Goal: Task Accomplishment & Management: Manage account settings

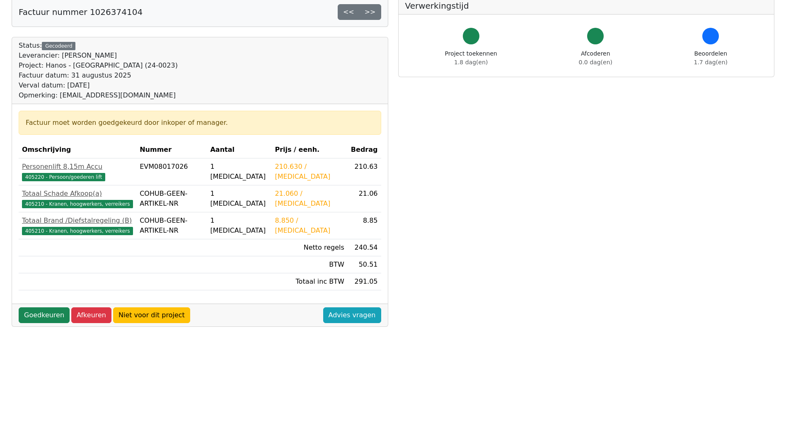
scroll to position [16, 0]
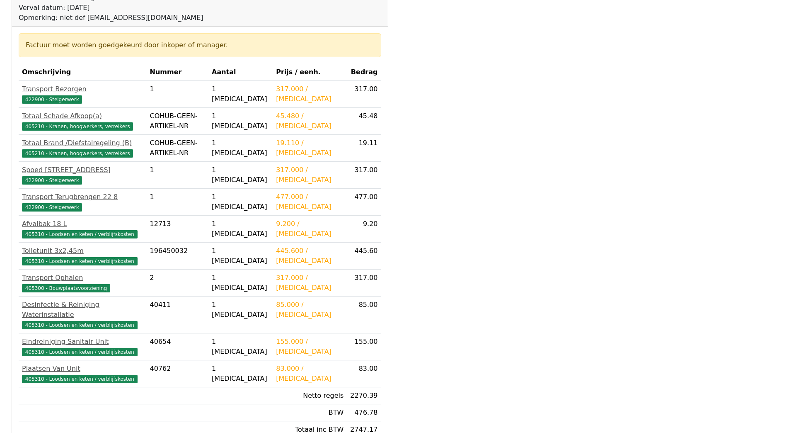
scroll to position [140, 0]
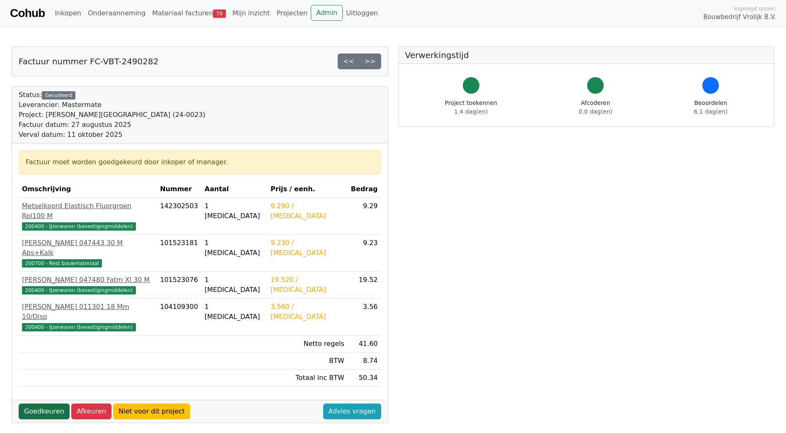
click at [30, 403] on link "Goedkeuren" at bounding box center [44, 411] width 51 height 16
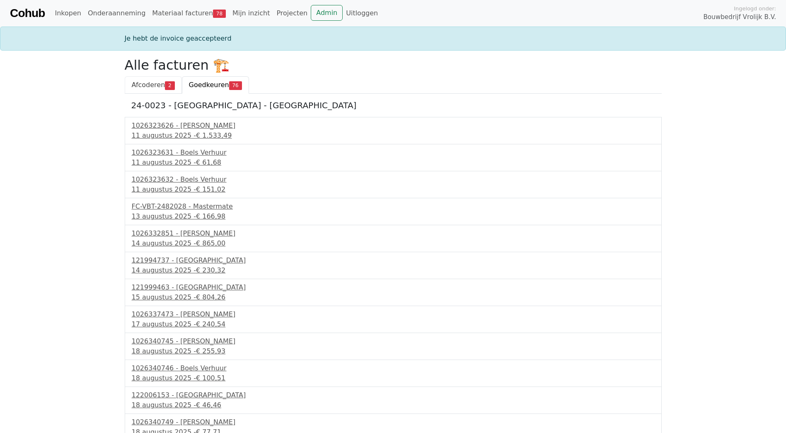
click at [156, 84] on span "Afcoderen" at bounding box center [149, 85] width 34 height 8
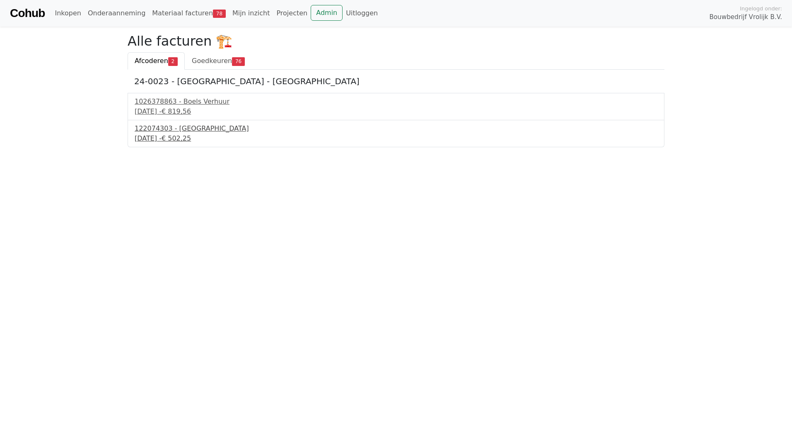
click at [168, 133] on div "122074303 - PontMeyer" at bounding box center [396, 129] width 523 height 10
click at [226, 67] on link "Goedkeuren 76" at bounding box center [218, 60] width 67 height 17
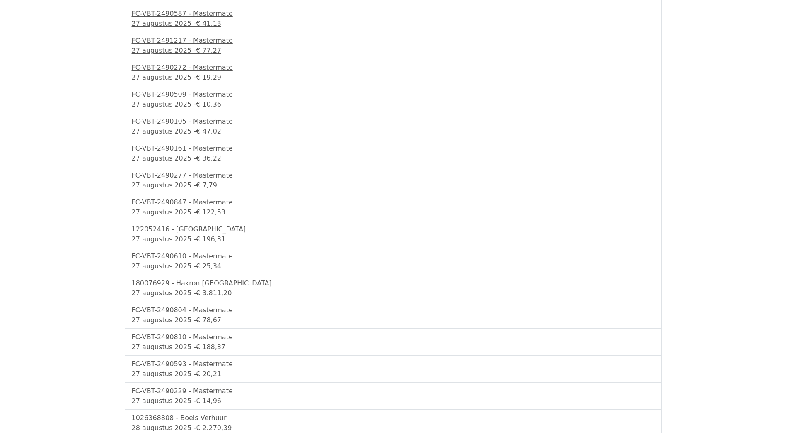
scroll to position [1708, 0]
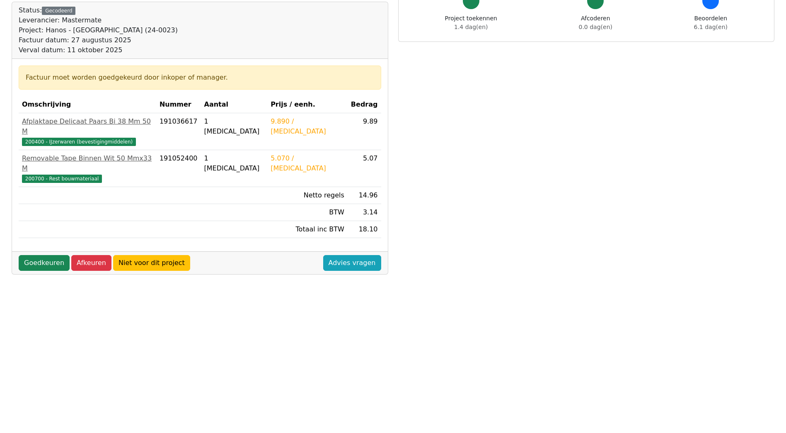
scroll to position [182, 0]
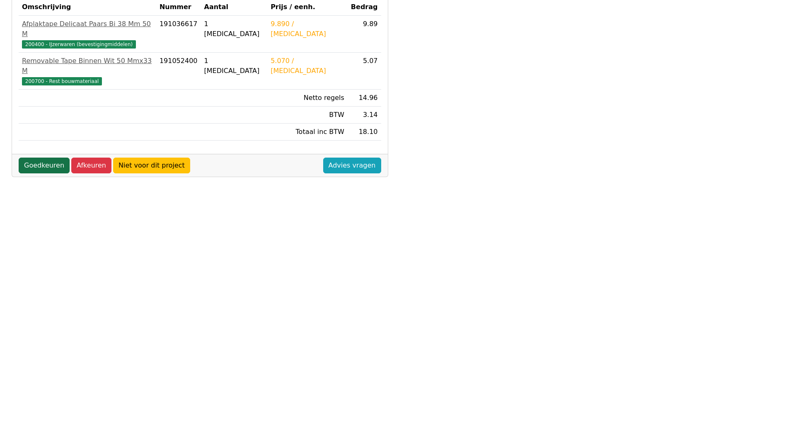
click at [45, 157] on link "Goedkeuren" at bounding box center [44, 165] width 51 height 16
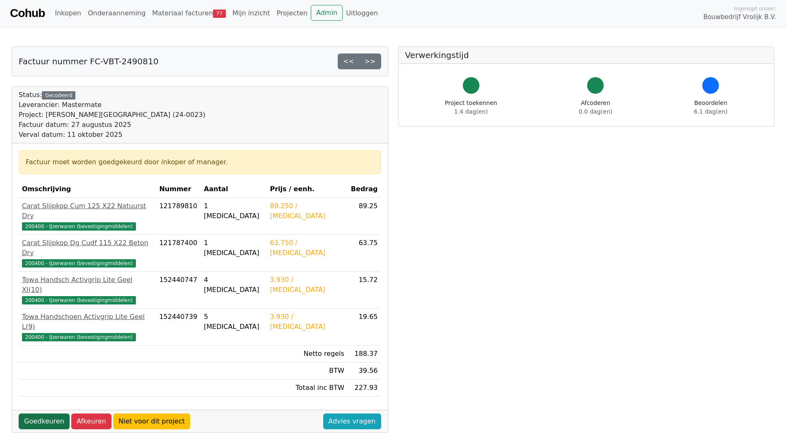
click at [31, 413] on link "Goedkeuren" at bounding box center [44, 421] width 51 height 16
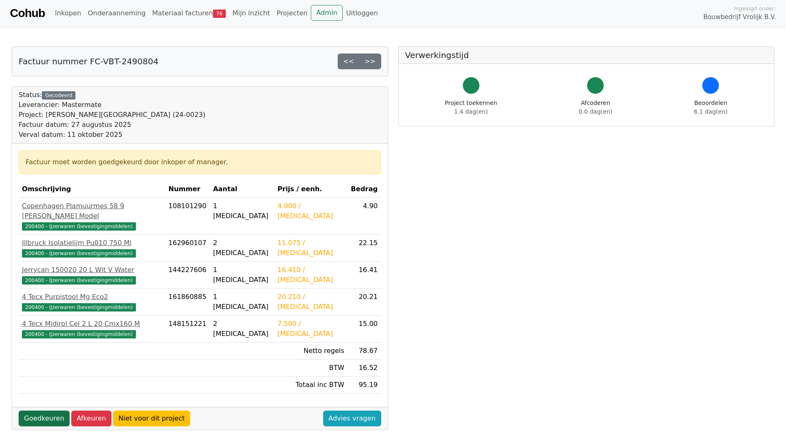
click at [48, 411] on link "Goedkeuren" at bounding box center [44, 418] width 51 height 16
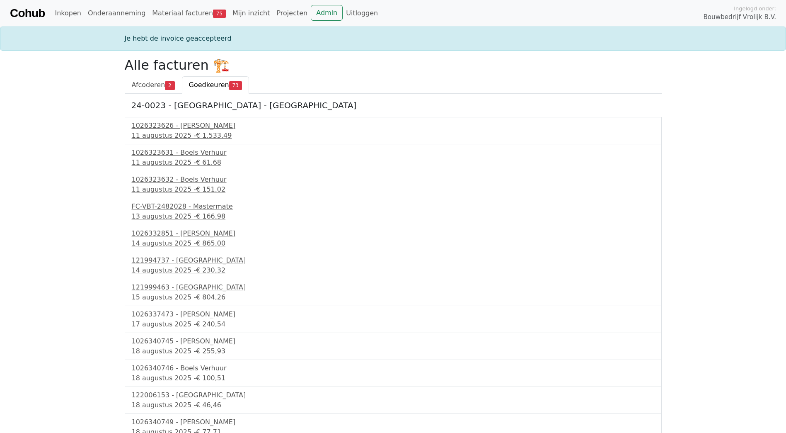
scroll to position [41, 0]
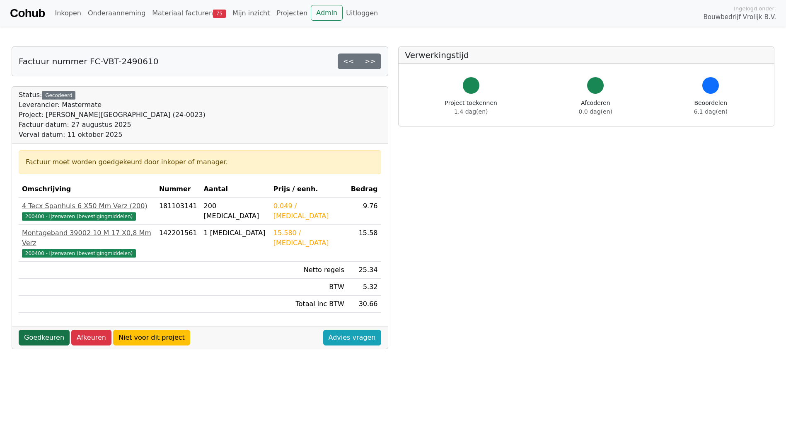
click at [32, 329] on link "Goedkeuren" at bounding box center [44, 337] width 51 height 16
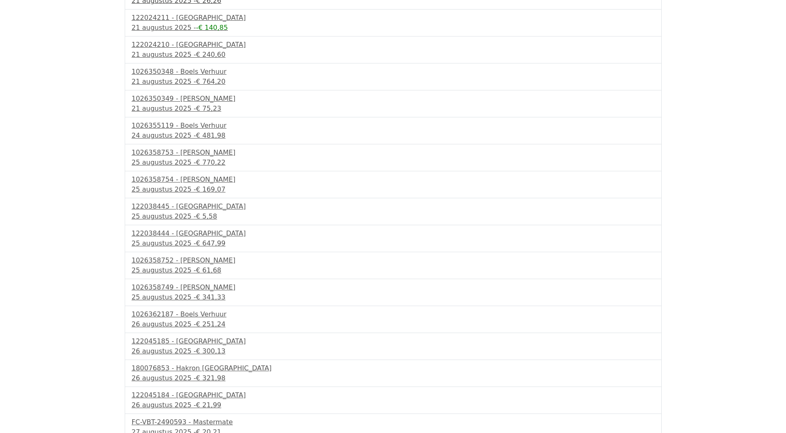
scroll to position [1251, 0]
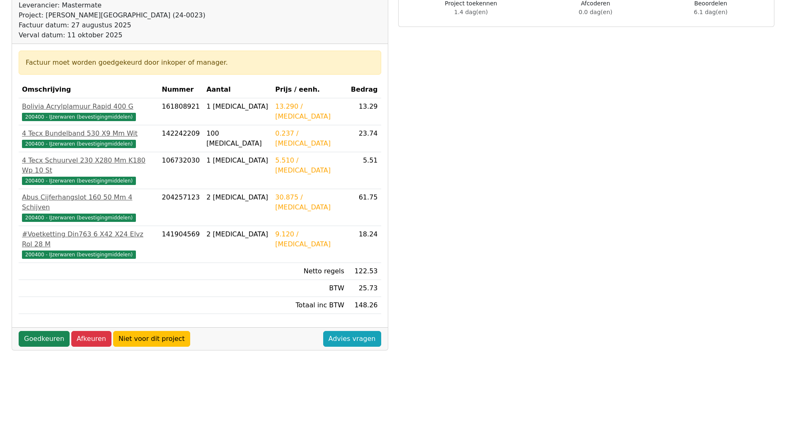
scroll to position [99, 0]
click at [45, 331] on link "Goedkeuren" at bounding box center [44, 339] width 51 height 16
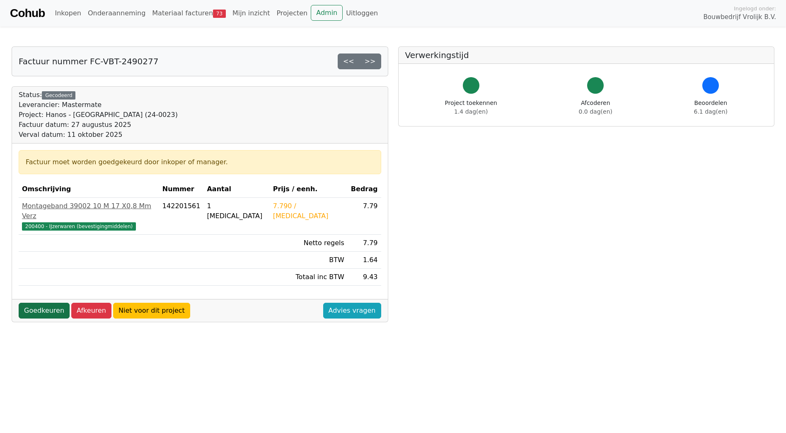
click at [44, 305] on link "Goedkeuren" at bounding box center [44, 311] width 51 height 16
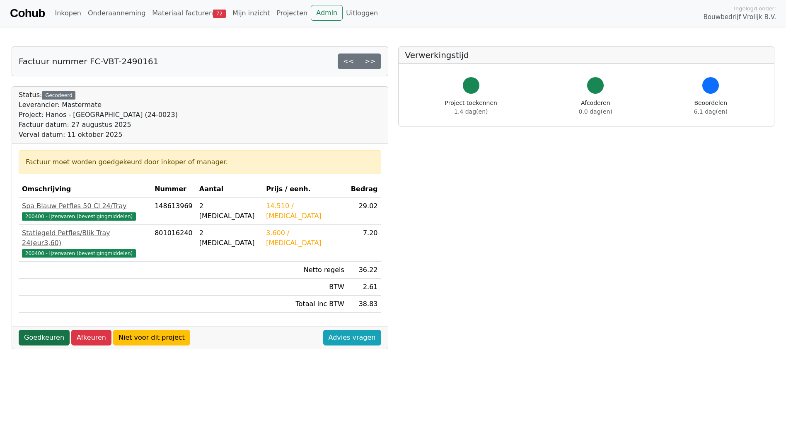
click at [29, 329] on link "Goedkeuren" at bounding box center [44, 337] width 51 height 16
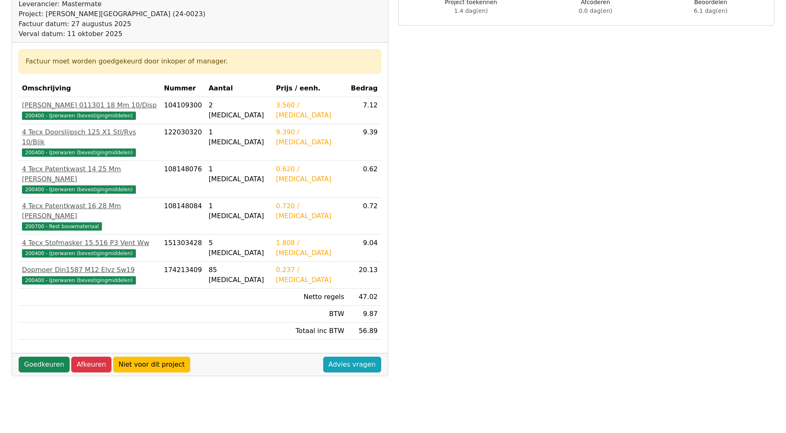
scroll to position [99, 0]
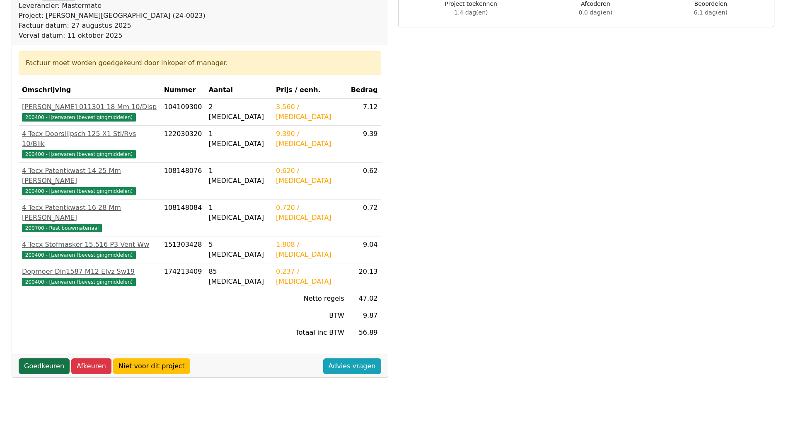
click at [43, 358] on link "Goedkeuren" at bounding box center [44, 366] width 51 height 16
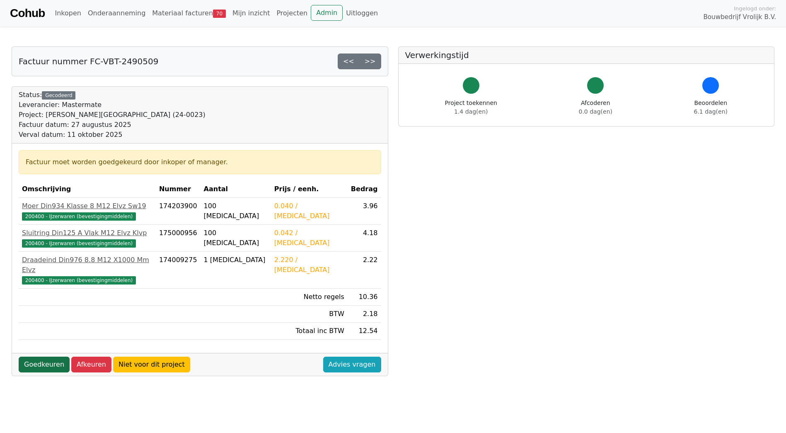
click at [44, 359] on link "Goedkeuren" at bounding box center [44, 364] width 51 height 16
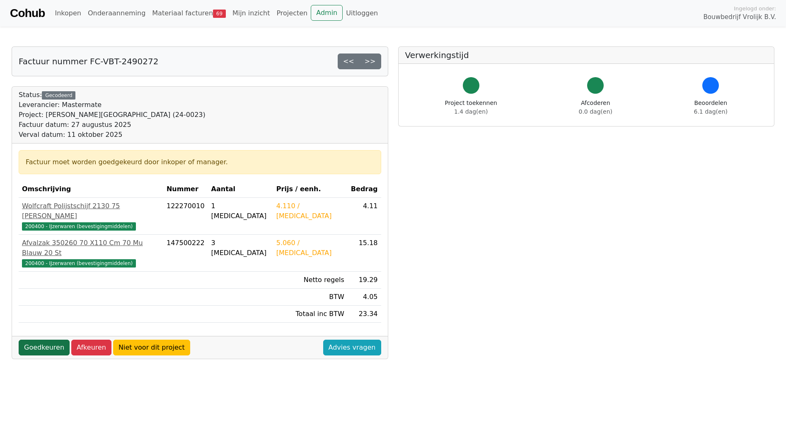
click at [34, 339] on link "Goedkeuren" at bounding box center [44, 347] width 51 height 16
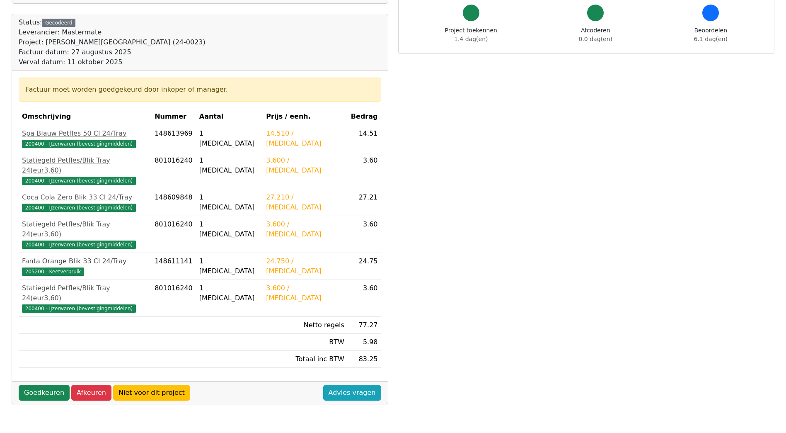
scroll to position [182, 0]
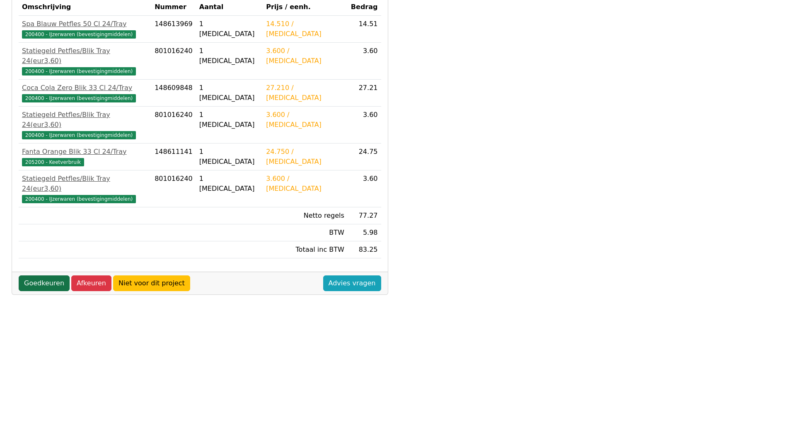
click at [33, 275] on link "Goedkeuren" at bounding box center [44, 283] width 51 height 16
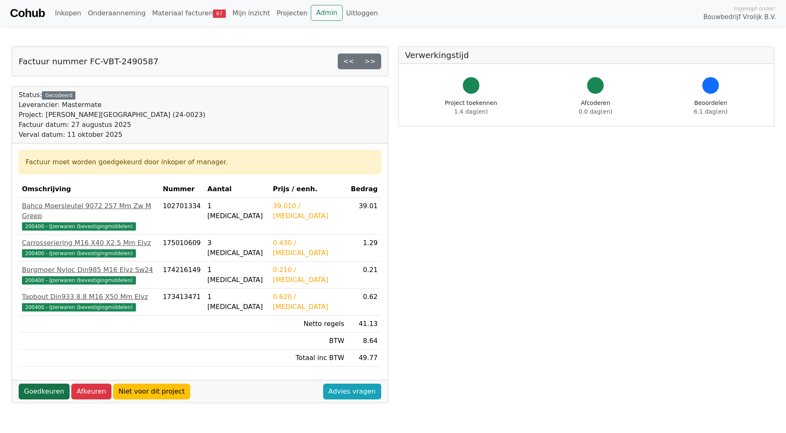
click at [28, 383] on link "Goedkeuren" at bounding box center [44, 391] width 51 height 16
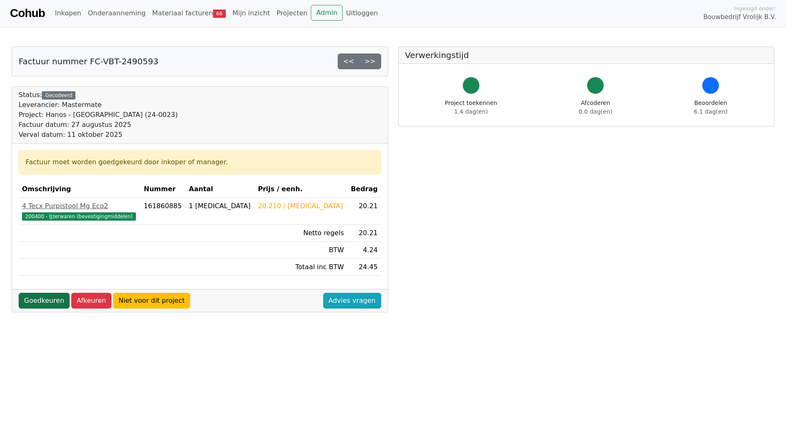
click at [52, 297] on link "Goedkeuren" at bounding box center [44, 301] width 51 height 16
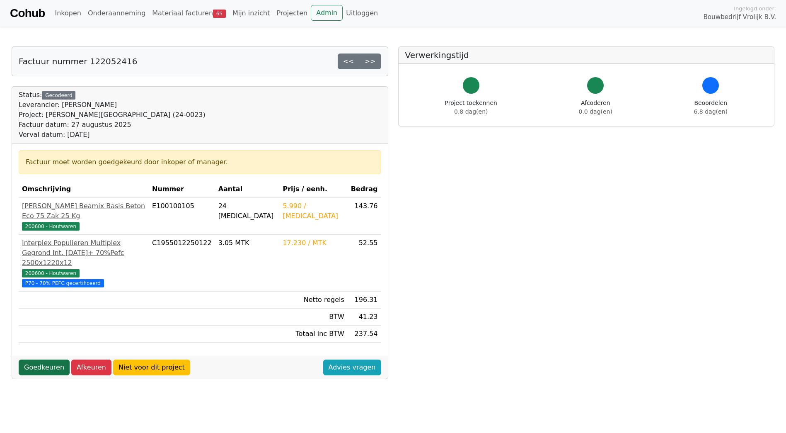
click at [27, 359] on link "Goedkeuren" at bounding box center [44, 367] width 51 height 16
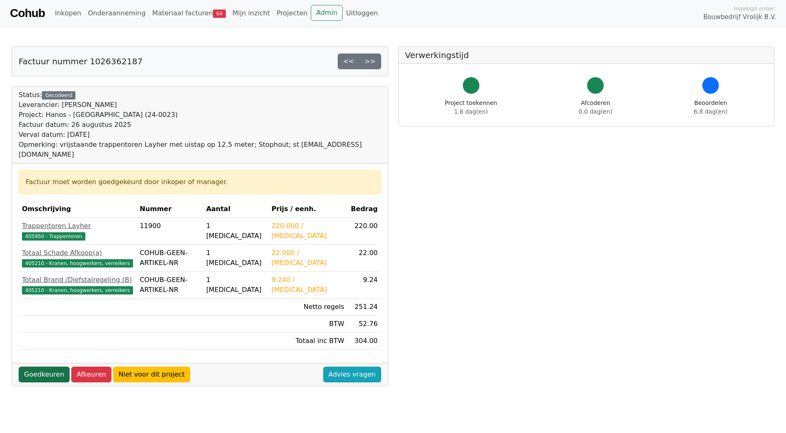
click at [38, 366] on link "Goedkeuren" at bounding box center [44, 374] width 51 height 16
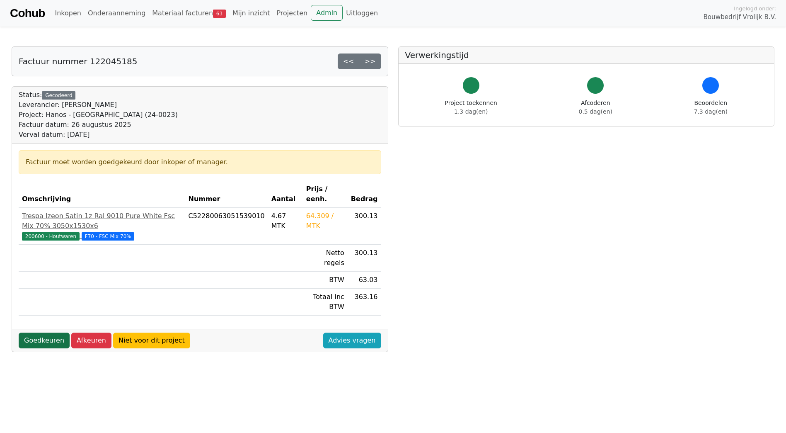
click at [52, 332] on link "Goedkeuren" at bounding box center [44, 340] width 51 height 16
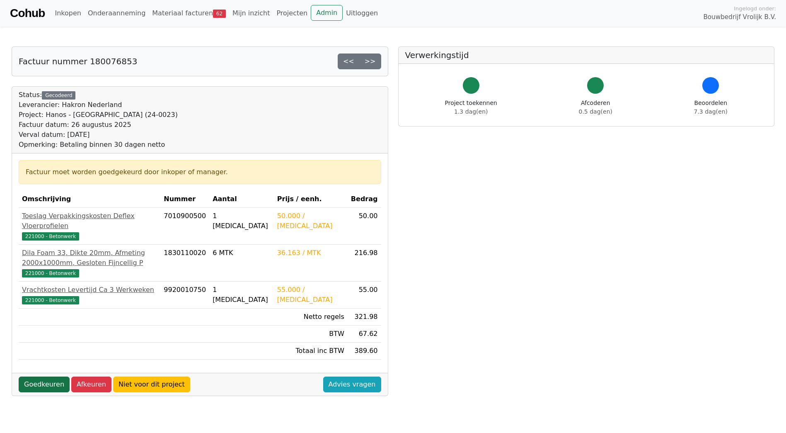
click at [35, 385] on link "Goedkeuren" at bounding box center [44, 384] width 51 height 16
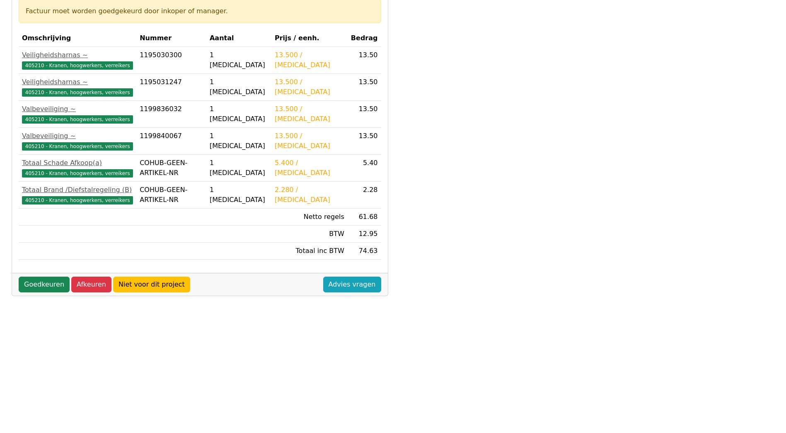
scroll to position [140, 0]
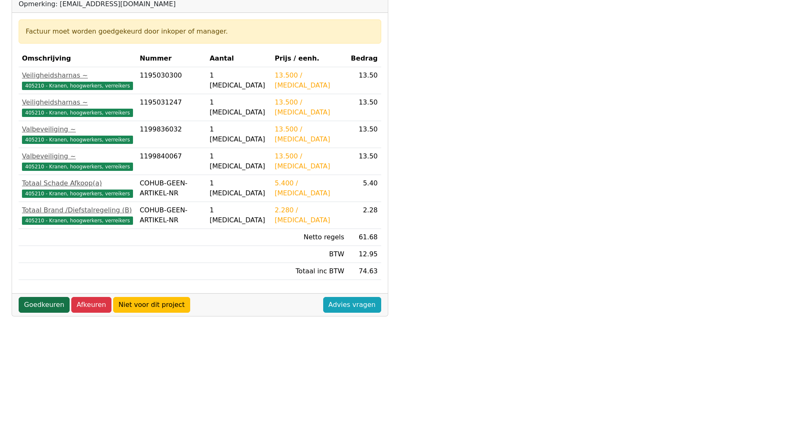
click at [38, 308] on link "Goedkeuren" at bounding box center [44, 305] width 51 height 16
